Goal: Find contact information: Find contact information

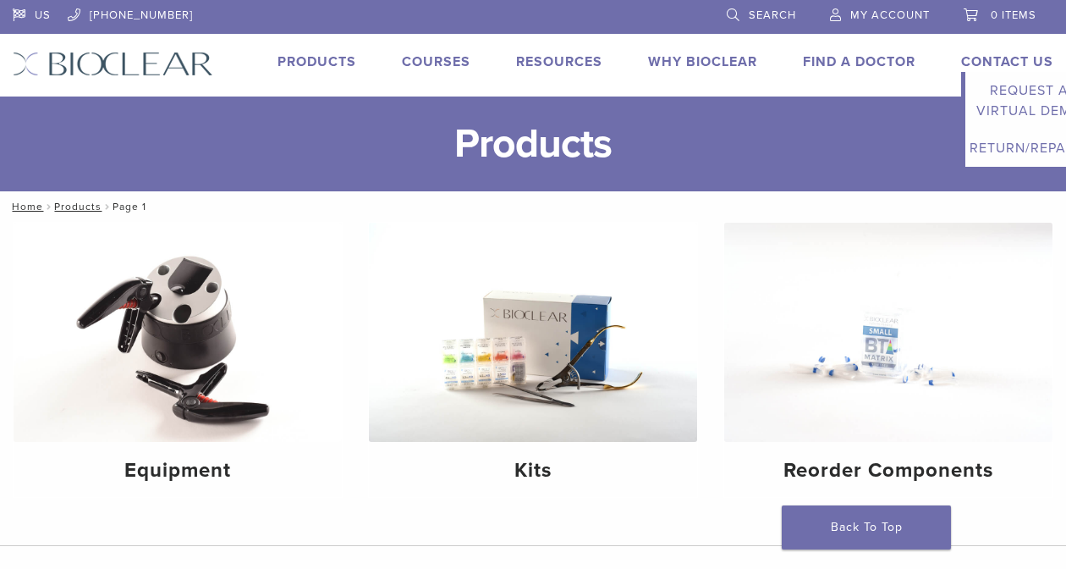
click at [1006, 59] on link "Contact Us" at bounding box center [1007, 61] width 92 height 17
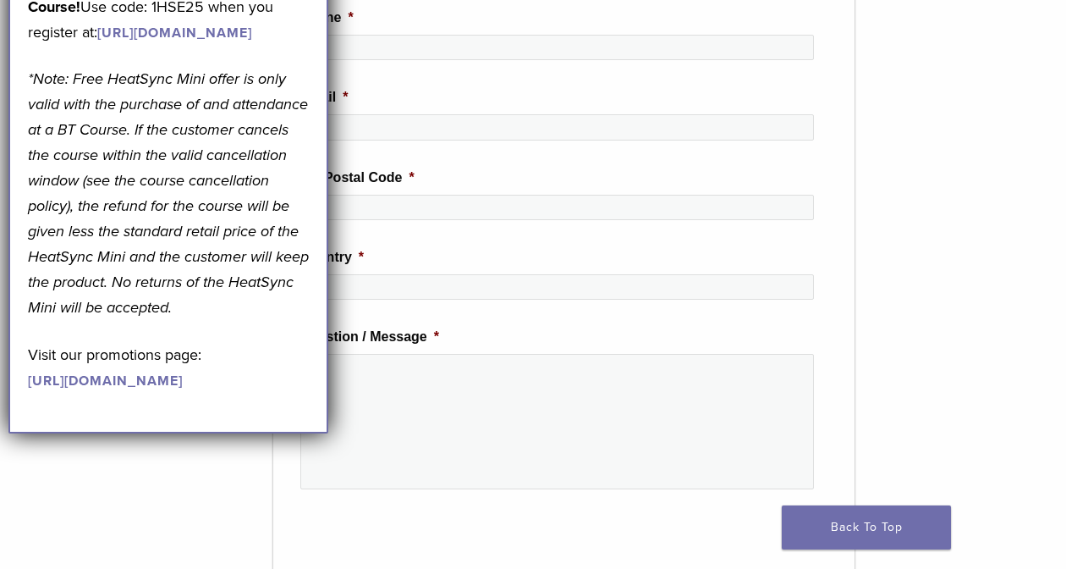
scroll to position [488, 13]
click at [229, 317] on em "*Note: Free HeatSync Mini offer is only valid with the purchase of and attendan…" at bounding box center [168, 192] width 281 height 247
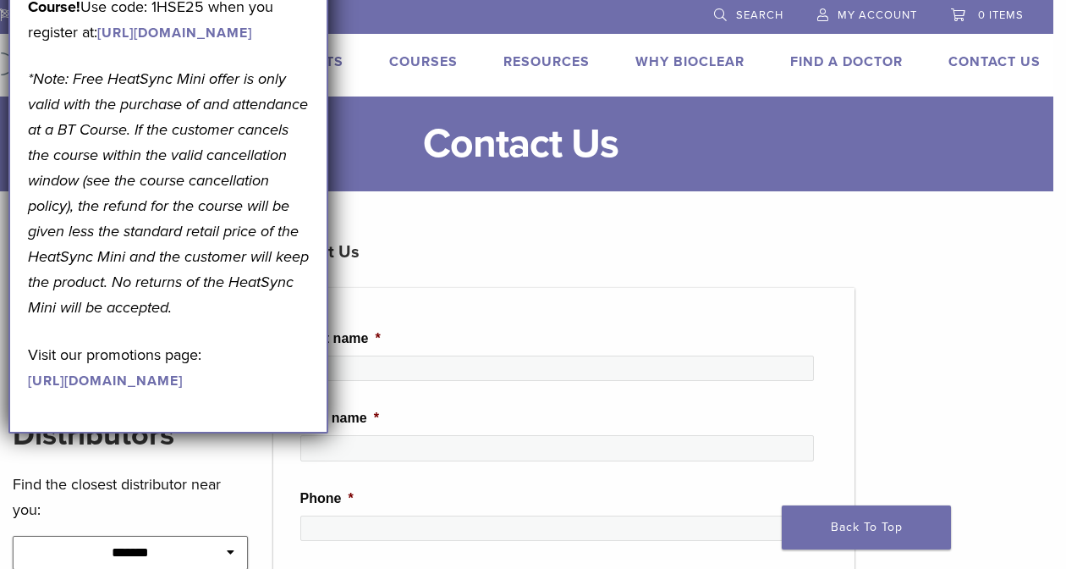
scroll to position [0, 13]
click at [396, 15] on li at bounding box center [443, 15] width 492 height 31
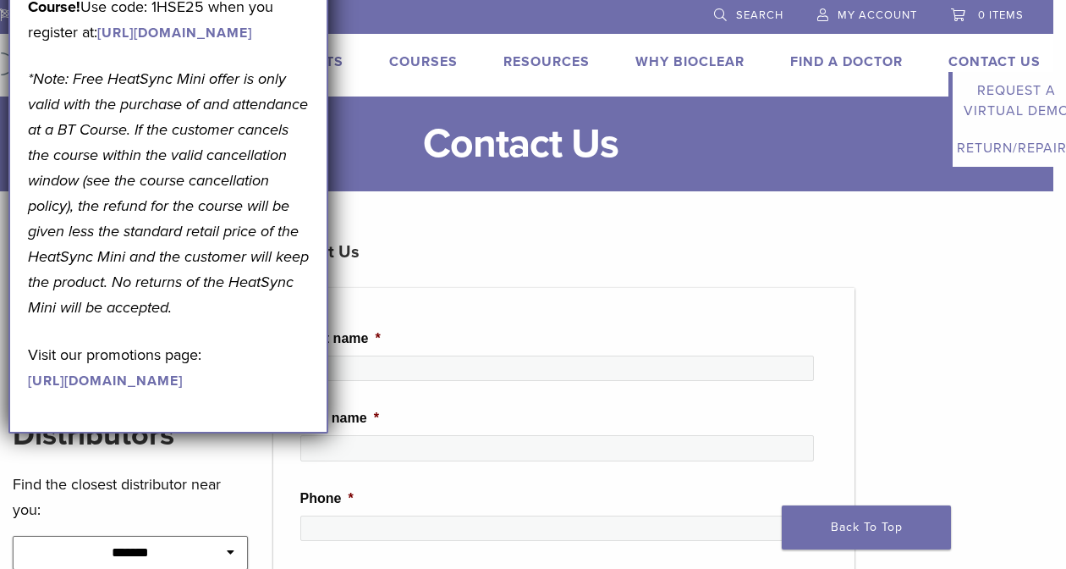
click at [1018, 57] on link "Contact Us" at bounding box center [995, 61] width 92 height 17
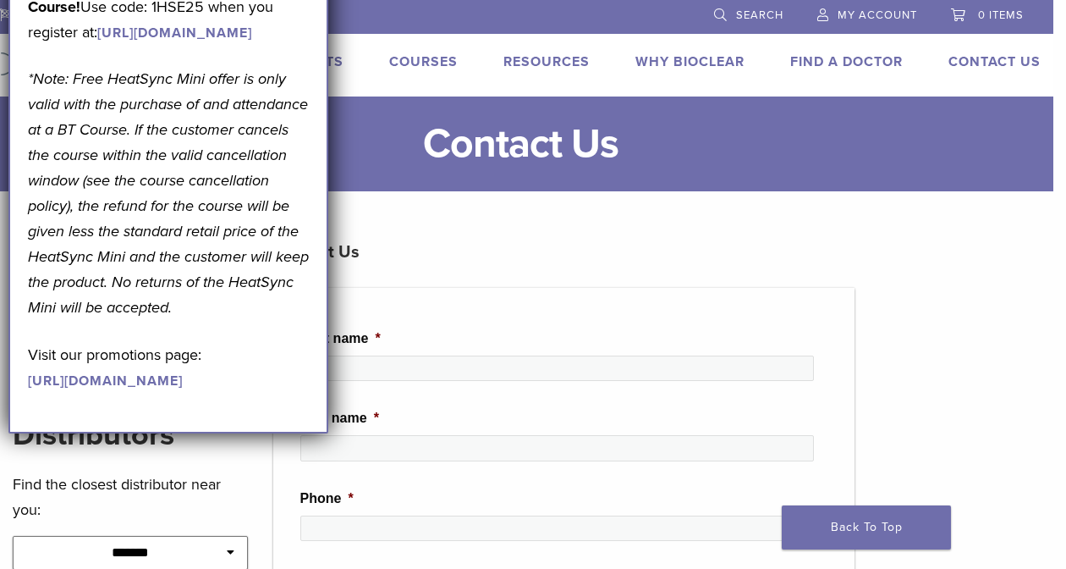
scroll to position [0, 13]
click at [154, 41] on link "https://www.bioclearmatrix.com/events/6-in-person-black-triangle-certification-…" at bounding box center [174, 33] width 155 height 17
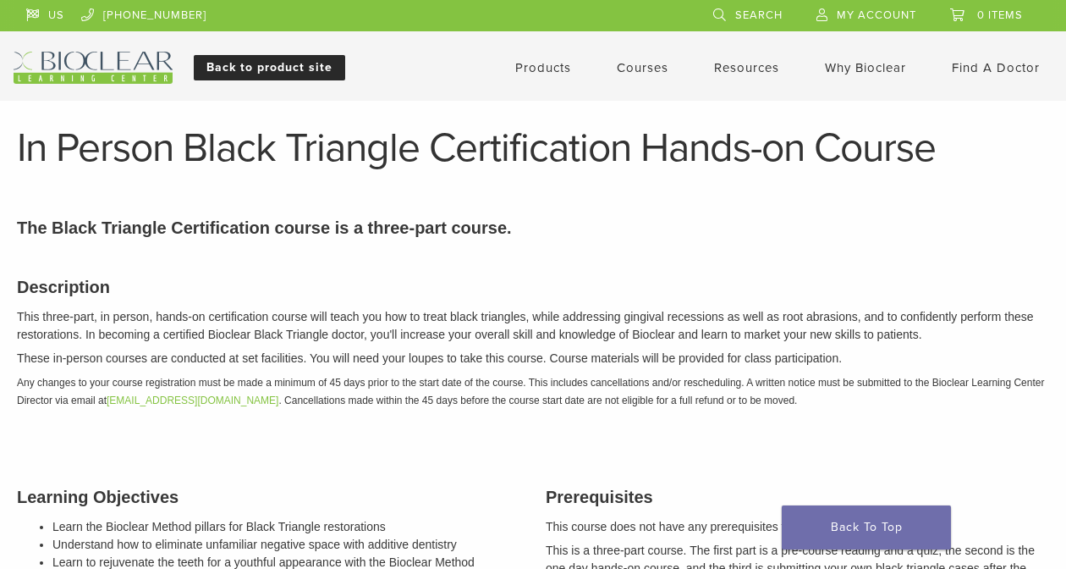
click at [298, 69] on link "Back to product site" at bounding box center [270, 67] width 152 height 25
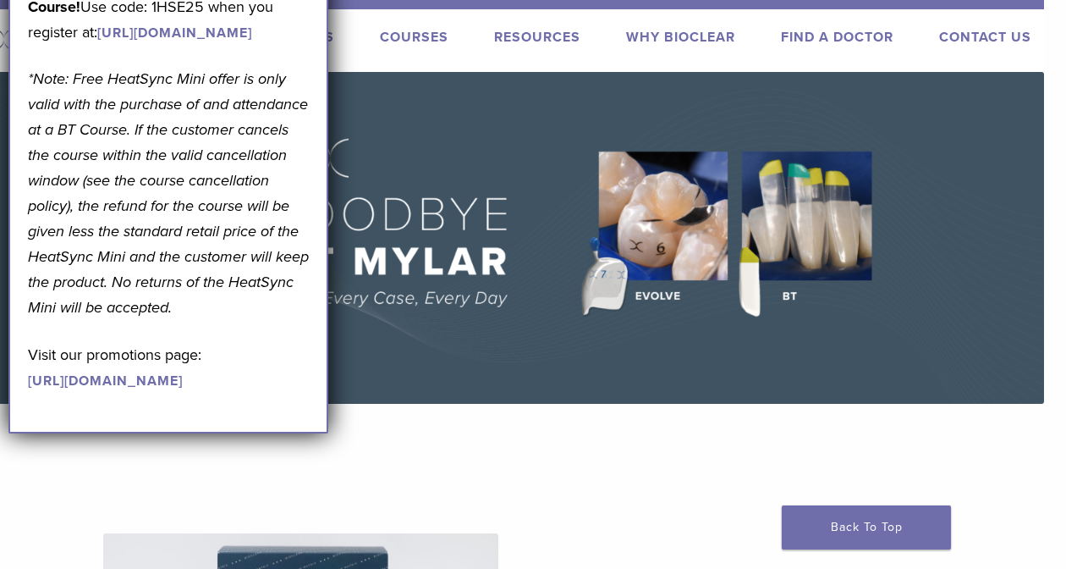
scroll to position [25, 32]
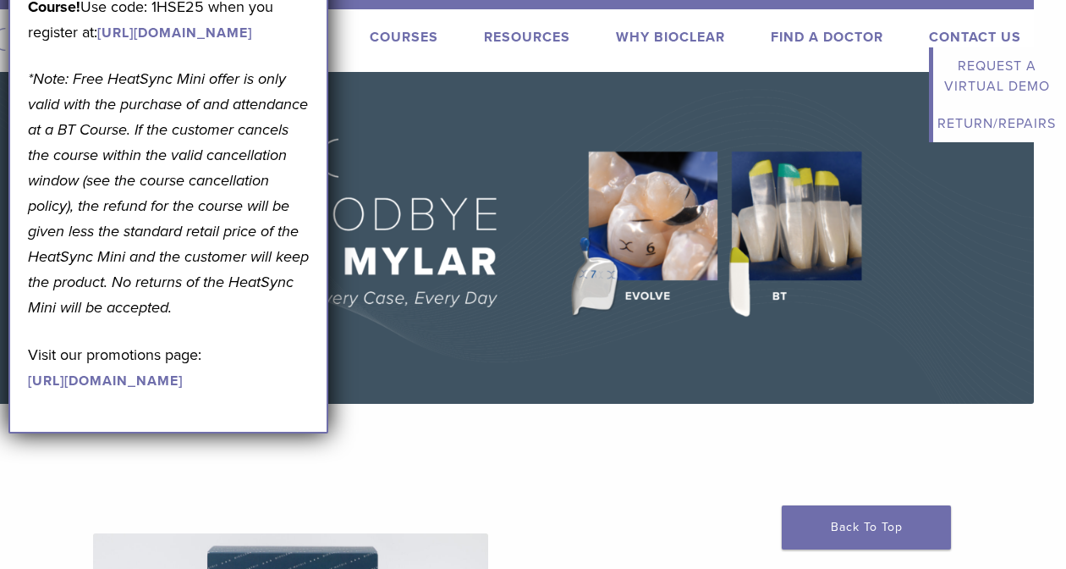
click at [959, 31] on link "Contact Us" at bounding box center [975, 37] width 92 height 17
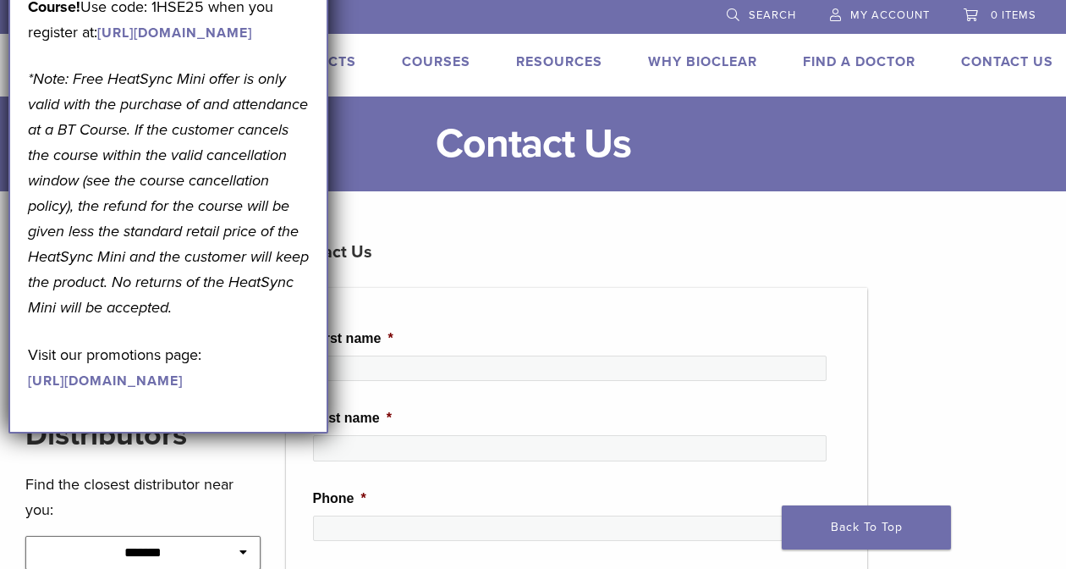
click at [436, 257] on h3 "Contact Us" at bounding box center [577, 252] width 582 height 41
click at [23, 4] on div "September Promotion! Valid [DATE]–[DATE]. Get A Free* HeatSync Mini when you re…" at bounding box center [168, 142] width 320 height 582
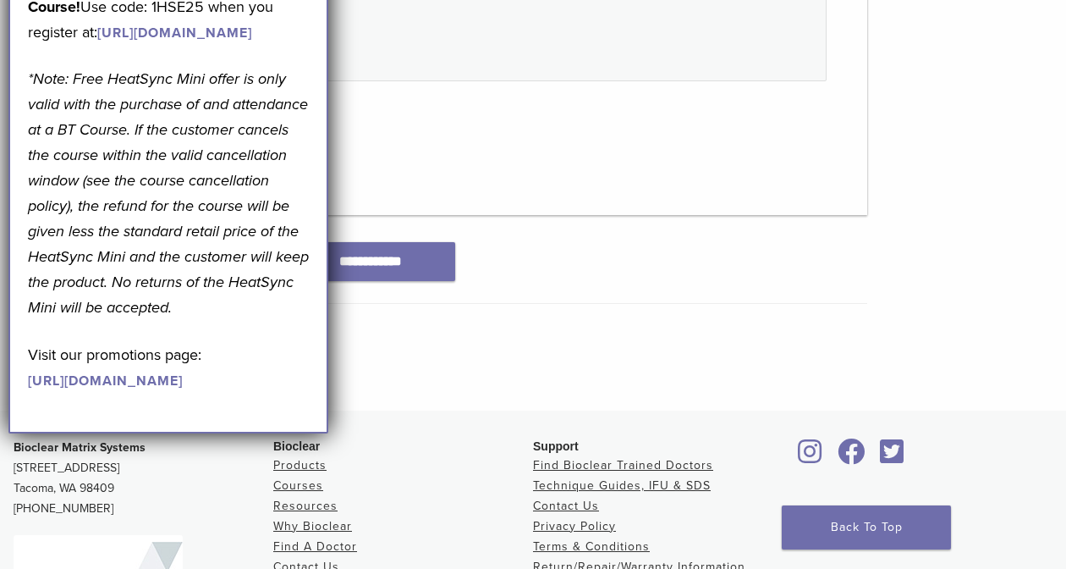
scroll to position [1058, 0]
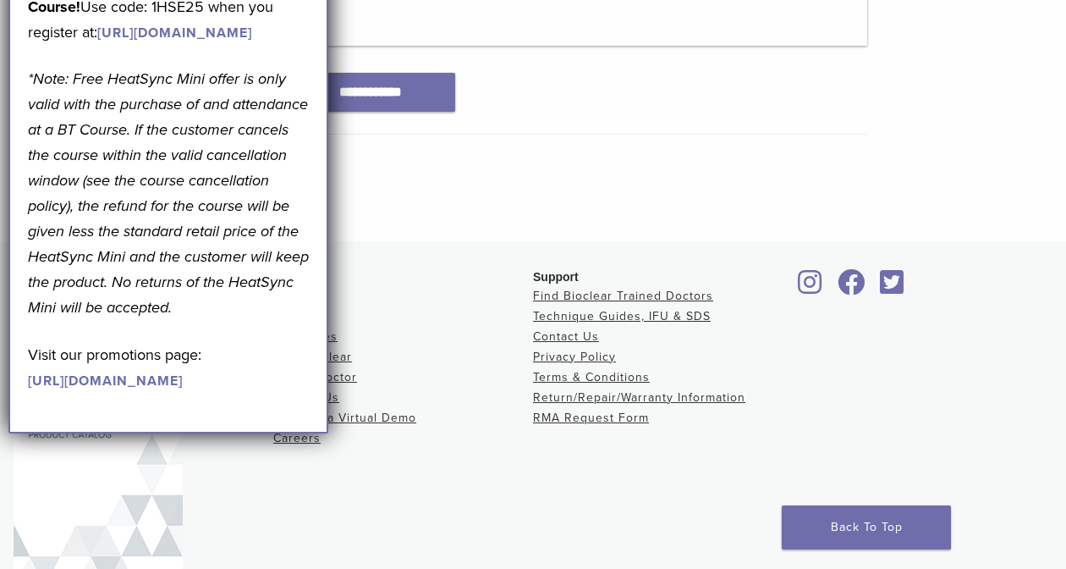
click at [343, 541] on div "Bioclear Products Courses Resources Why Bioclear Find A Doctor Contact Us Reque…" at bounding box center [403, 433] width 260 height 330
click at [582, 339] on link "Contact Us" at bounding box center [566, 336] width 66 height 14
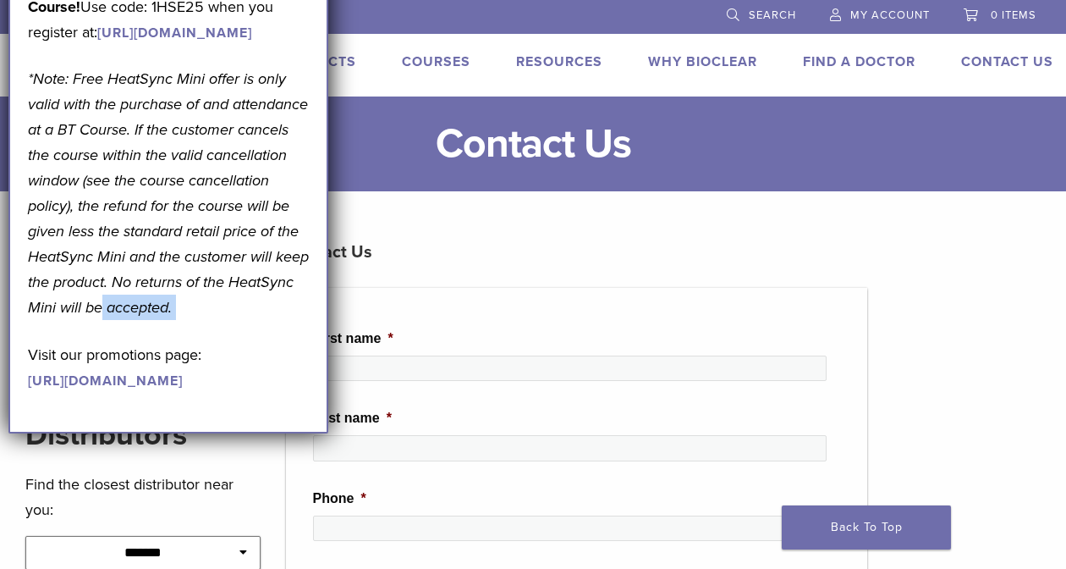
drag, startPoint x: 267, startPoint y: 392, endPoint x: 244, endPoint y: 428, distance: 43.0
click at [244, 392] on div "September Promotion! Valid [DATE]–[DATE]. Get A Free* HeatSync Mini when you re…" at bounding box center [168, 131] width 281 height 521
click at [541, 237] on h3 "Contact Us" at bounding box center [577, 252] width 582 height 41
drag, startPoint x: 689, startPoint y: 208, endPoint x: 634, endPoint y: 381, distance: 181.2
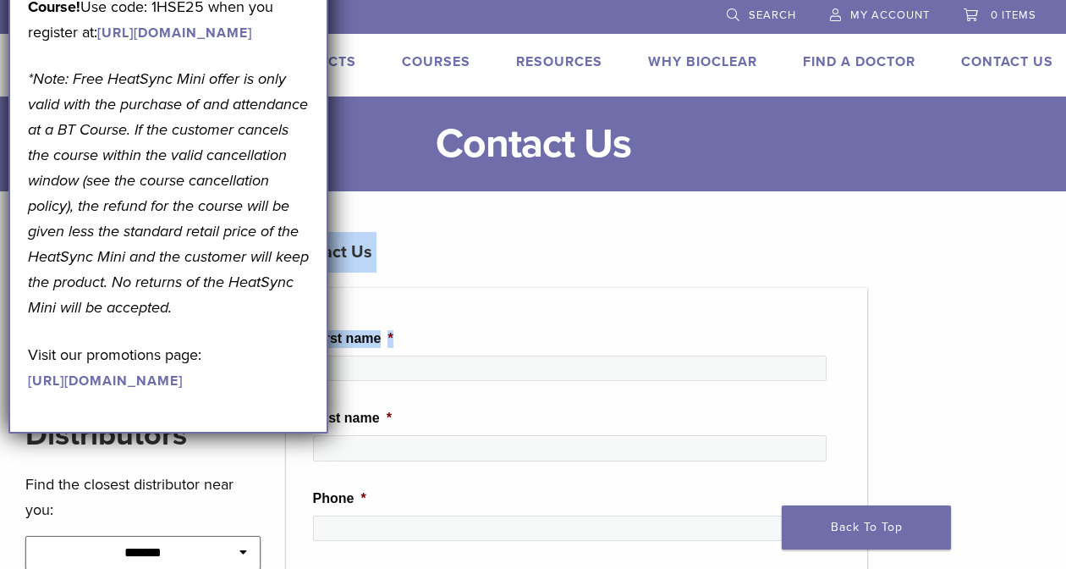
click at [633, 372] on input "First name *" at bounding box center [570, 367] width 515 height 25
click at [846, 525] on link "Back To Top" at bounding box center [866, 527] width 169 height 44
